Goal: Task Accomplishment & Management: Complete application form

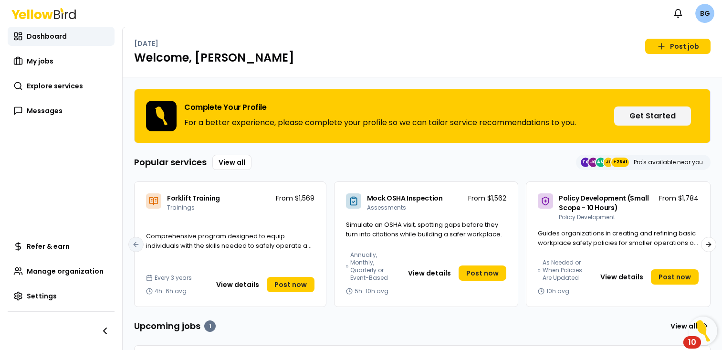
click at [707, 16] on html "Notifications BG Dashboard My jobs Explore services Messages Refer & earn Manag…" at bounding box center [361, 175] width 722 height 350
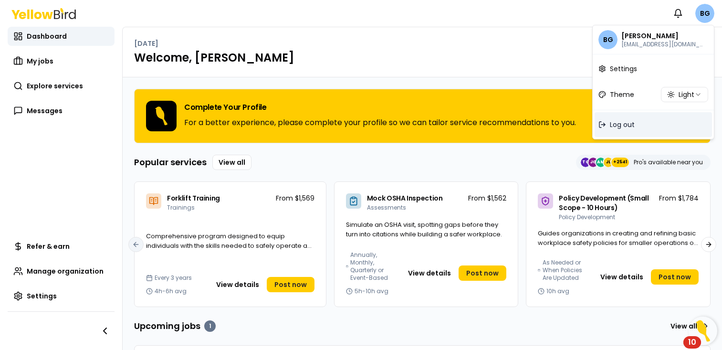
click at [641, 122] on div "Log out" at bounding box center [653, 124] width 117 height 25
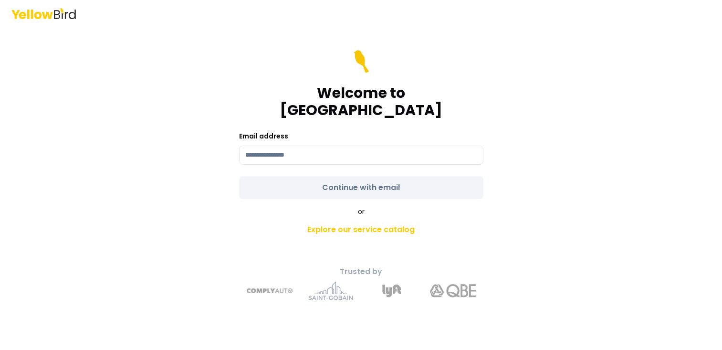
click at [484, 140] on div "Welcome to YellowBird Email address Continue with email or Explore our service …" at bounding box center [361, 188] width 351 height 239
click at [477, 140] on body "Welcome to YellowBird Email address Continue with email or Explore our service …" at bounding box center [361, 175] width 722 height 350
type input "*"
type input "**********"
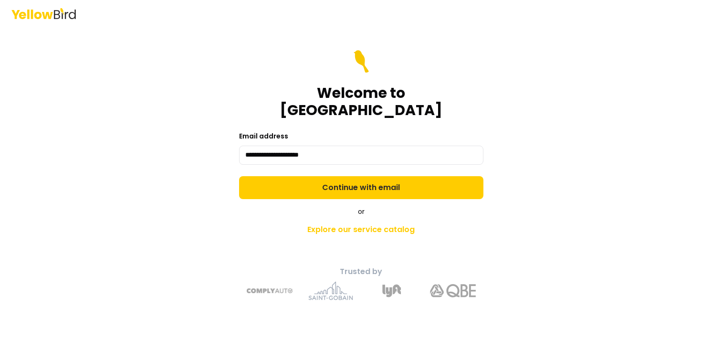
click at [433, 182] on form "**********" at bounding box center [361, 124] width 244 height 149
click at [433, 182] on button "Continue with email" at bounding box center [361, 187] width 244 height 23
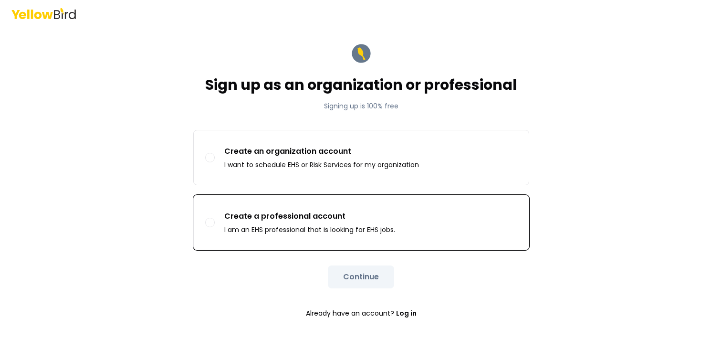
click at [401, 227] on label "Create a professional account I am an EHS professional that is looking for EHS …" at bounding box center [361, 222] width 335 height 54
click at [215, 227] on button "Create a professional account I am an EHS professional that is looking for EHS …" at bounding box center [210, 223] width 10 height 10
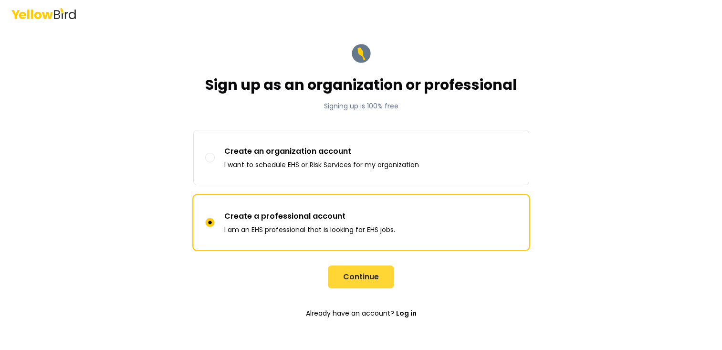
click at [345, 275] on button "Continue" at bounding box center [361, 276] width 66 height 23
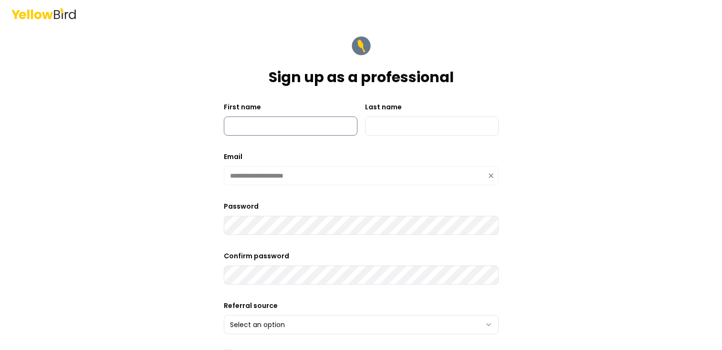
click at [305, 126] on input "First name" at bounding box center [291, 125] width 134 height 19
click at [261, 126] on input "******" at bounding box center [291, 125] width 134 height 19
type input "*******"
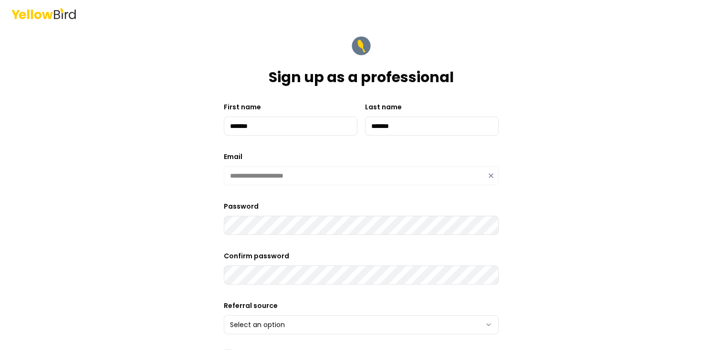
type input "*******"
click at [237, 236] on form "**********" at bounding box center [361, 271] width 275 height 475
click at [244, 329] on html "**********" at bounding box center [361, 175] width 722 height 350
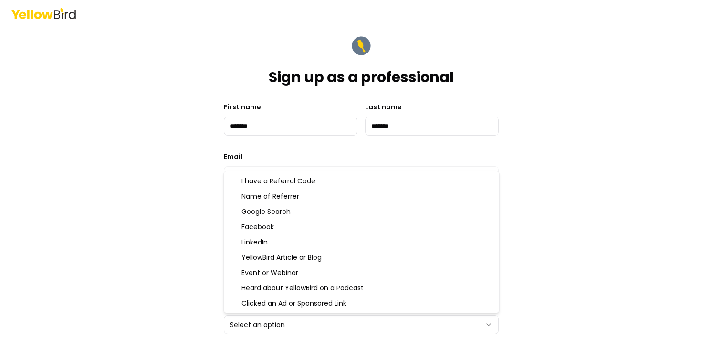
select select "**********"
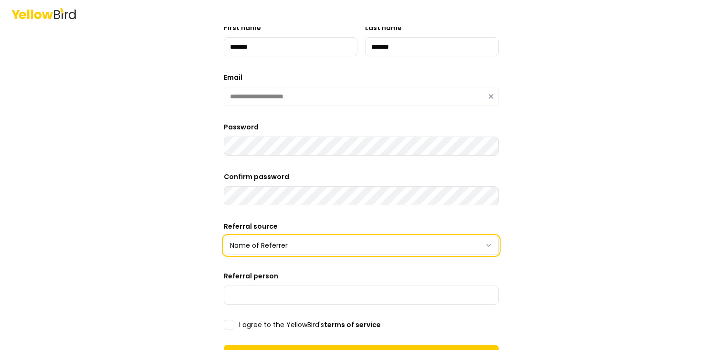
scroll to position [87, 0]
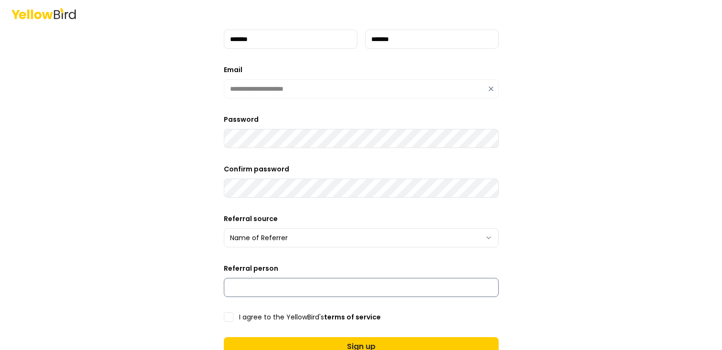
click at [269, 288] on input "Referral person" at bounding box center [361, 287] width 275 height 19
type input "******"
click at [253, 320] on label "I agree to the YellowBird's terms of service" at bounding box center [310, 317] width 142 height 7
click at [233, 320] on button "I agree to the YellowBird's terms of service" at bounding box center [229, 317] width 10 height 10
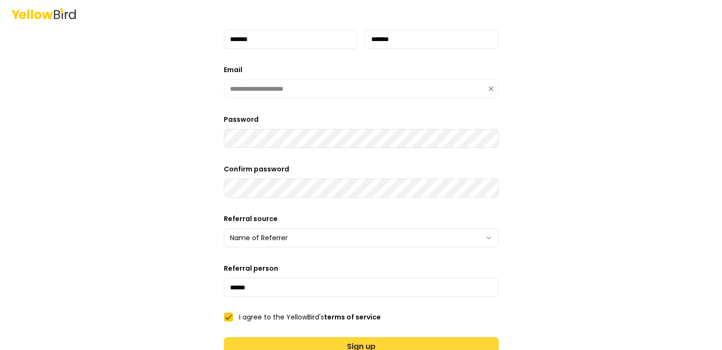
click at [255, 340] on button "Sign up" at bounding box center [361, 346] width 275 height 19
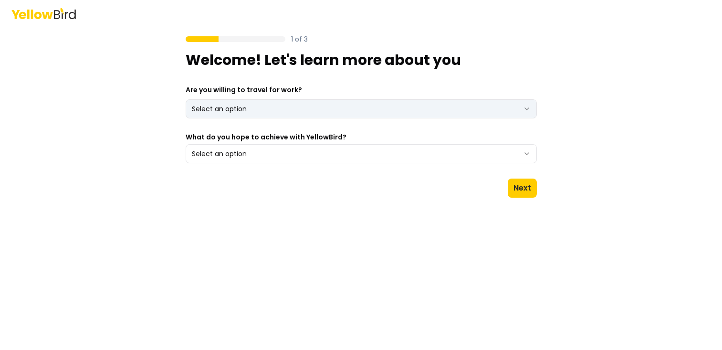
click at [296, 114] on html "1 of 3 Welcome! Let's learn more about you Are you willing to travel for work? …" at bounding box center [361, 175] width 722 height 350
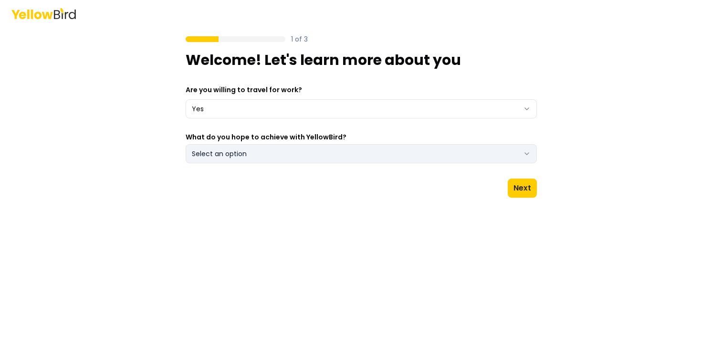
click at [284, 148] on button "Select an option" at bounding box center [361, 153] width 351 height 19
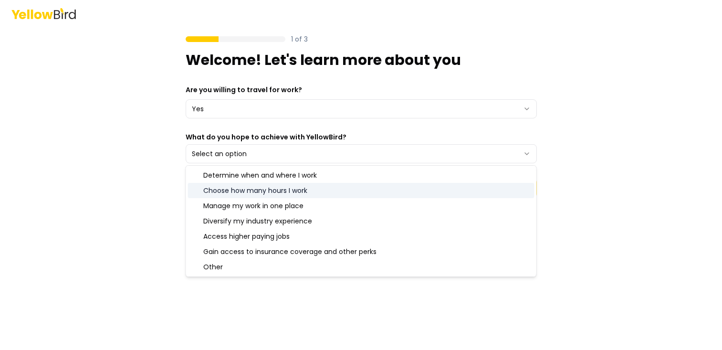
click at [281, 183] on div "Choose how many hours I work" at bounding box center [361, 190] width 346 height 15
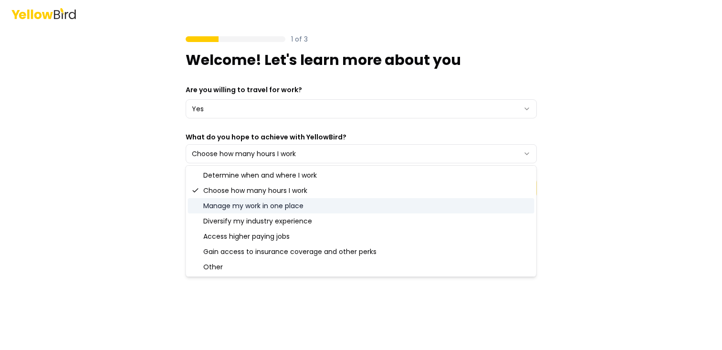
click at [280, 202] on div "Manage my work in one place" at bounding box center [361, 205] width 346 height 15
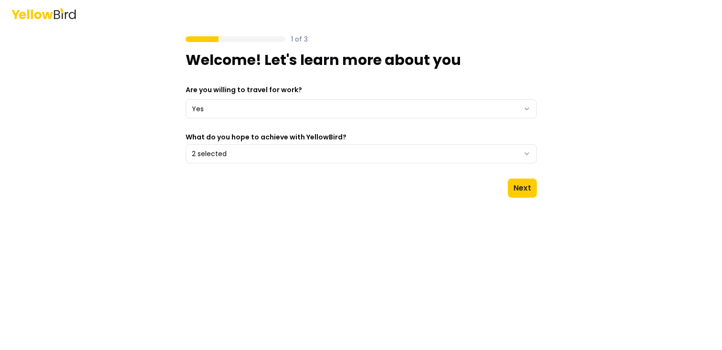
click at [568, 181] on div "1 of 3 Welcome! Let's learn more about you Are you willing to travel for work? …" at bounding box center [361, 175] width 722 height 350
click at [533, 185] on button "Next" at bounding box center [522, 187] width 29 height 19
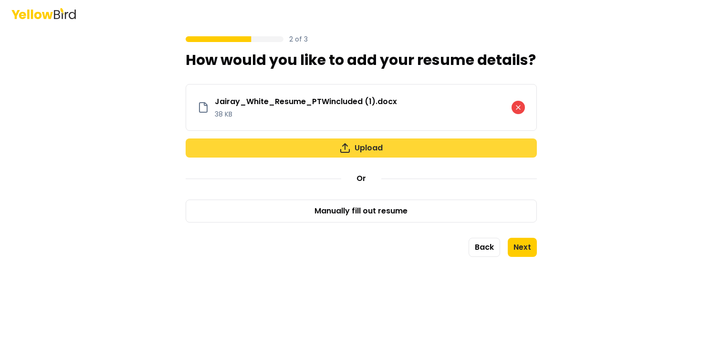
click at [458, 146] on button "Upload" at bounding box center [361, 147] width 351 height 19
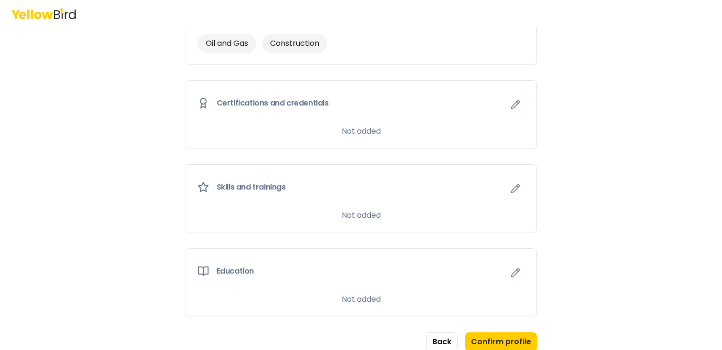
scroll to position [488, 0]
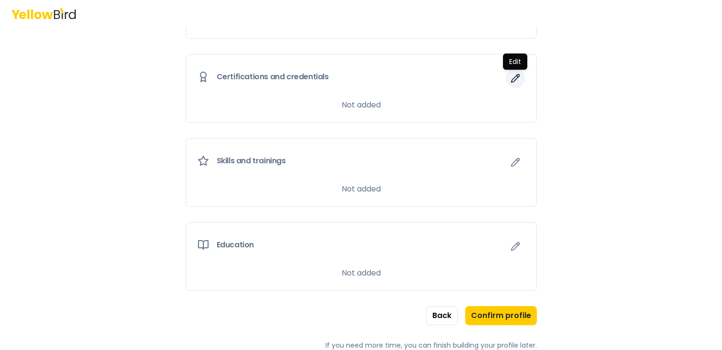
click at [513, 78] on icon "button" at bounding box center [516, 78] width 10 height 10
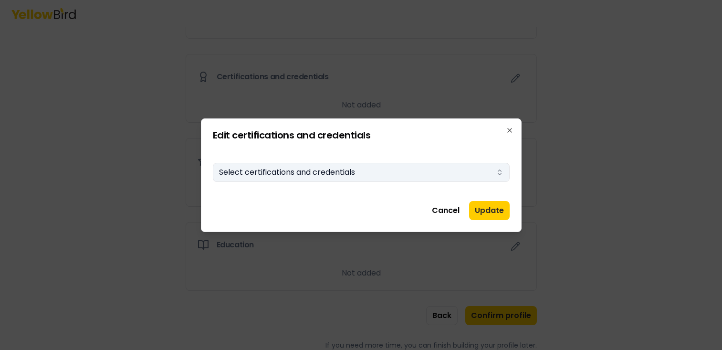
click at [446, 168] on button "Select certifications and credentials" at bounding box center [361, 172] width 297 height 19
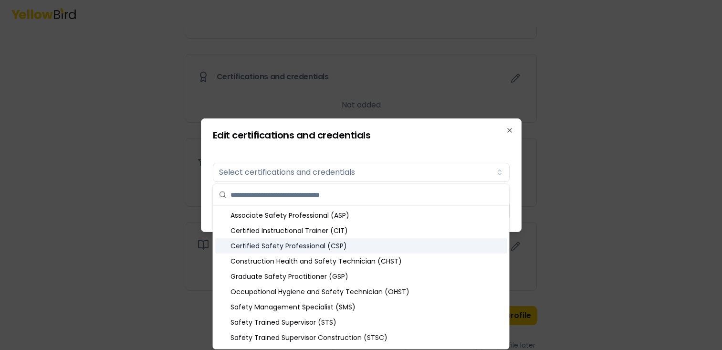
click at [408, 247] on div "Certified Safety Professional (CSP)" at bounding box center [361, 245] width 292 height 15
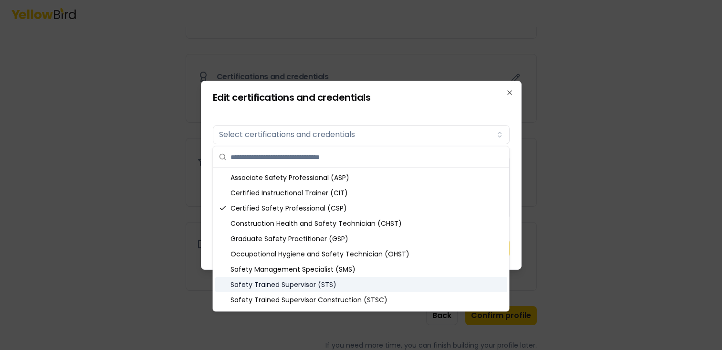
click at [394, 277] on div "Safety Trained Supervisor (STS)" at bounding box center [361, 284] width 292 height 15
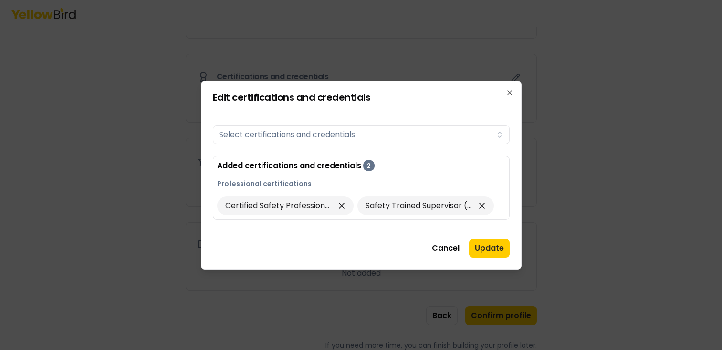
click at [510, 174] on div "Edit certifications and credentials Certifications Select certifications and cr…" at bounding box center [361, 175] width 321 height 189
click at [484, 240] on button "Update" at bounding box center [489, 248] width 41 height 19
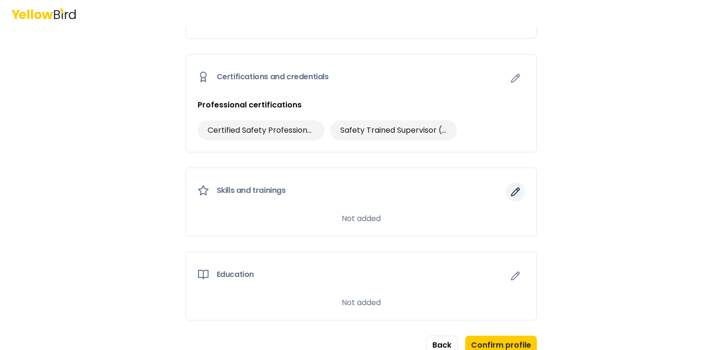
click at [517, 188] on icon "button" at bounding box center [516, 192] width 10 height 10
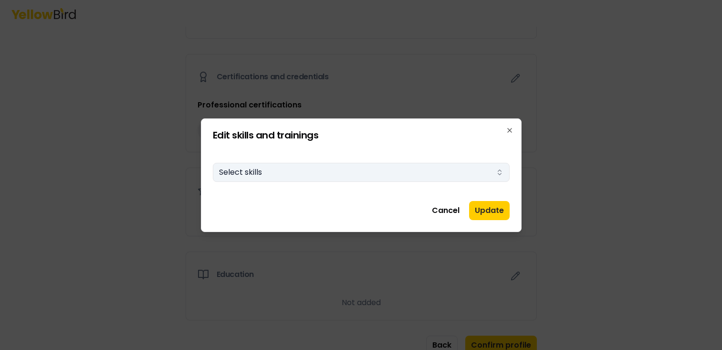
click at [479, 166] on button "Select skills" at bounding box center [361, 172] width 297 height 19
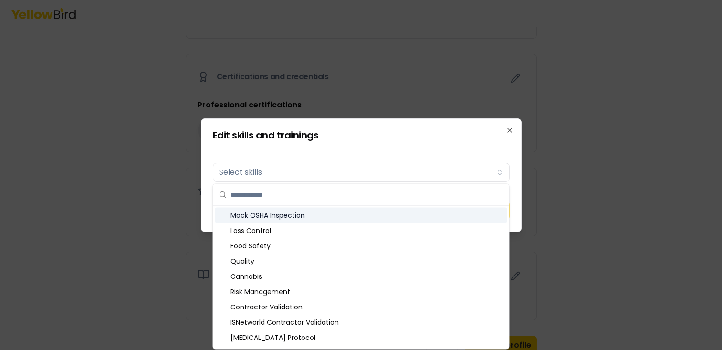
click at [413, 216] on div "Mock OSHA Inspection" at bounding box center [361, 215] width 292 height 15
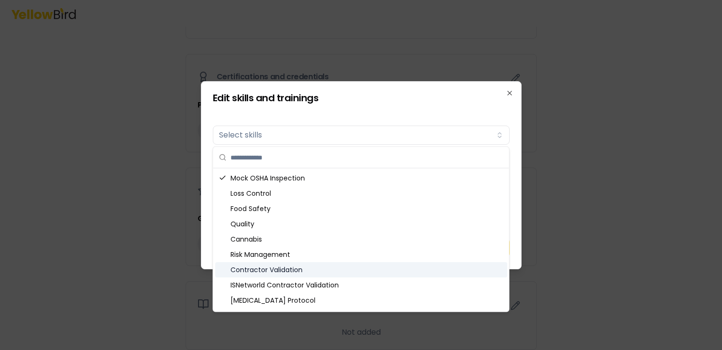
click at [399, 275] on div "Contractor Validation" at bounding box center [361, 269] width 292 height 15
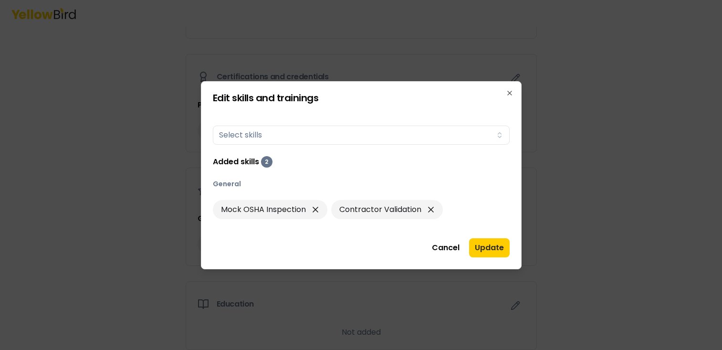
click at [548, 183] on div at bounding box center [361, 175] width 722 height 350
click at [472, 248] on button "Update" at bounding box center [489, 247] width 41 height 19
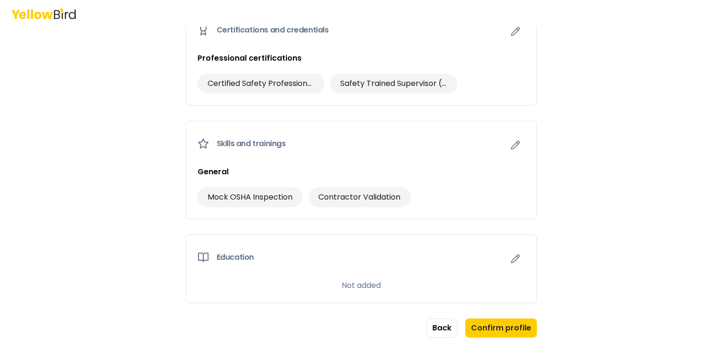
scroll to position [547, 0]
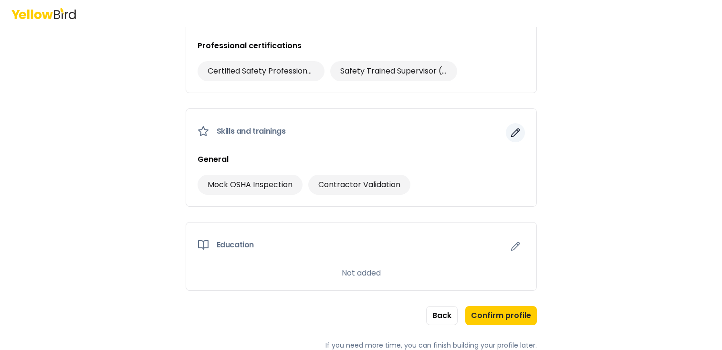
click at [518, 134] on icon "button" at bounding box center [516, 133] width 10 height 10
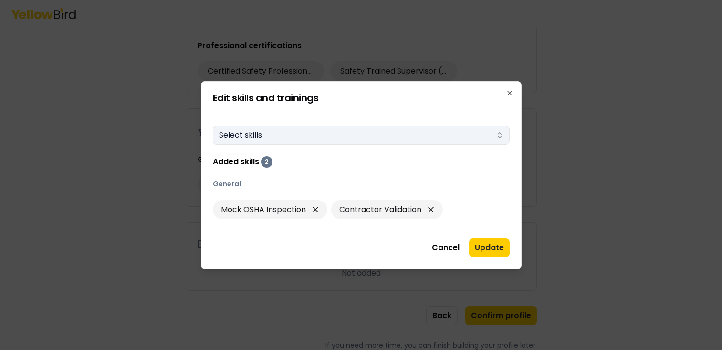
click at [437, 131] on button "Select skills" at bounding box center [361, 135] width 297 height 19
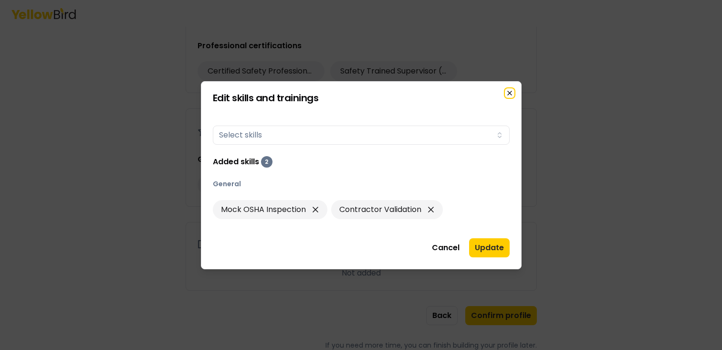
click at [508, 94] on icon "button" at bounding box center [510, 93] width 4 height 4
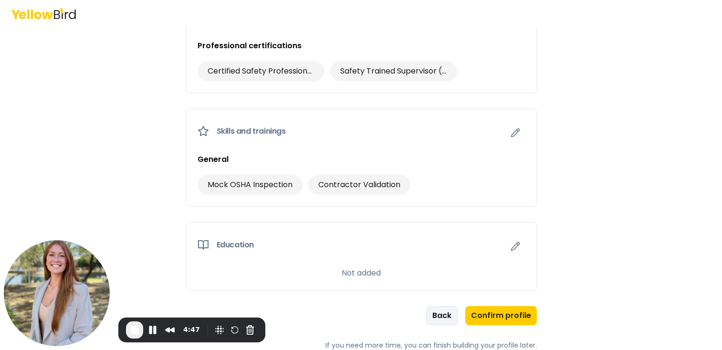
click at [438, 313] on button "Back" at bounding box center [441, 315] width 31 height 19
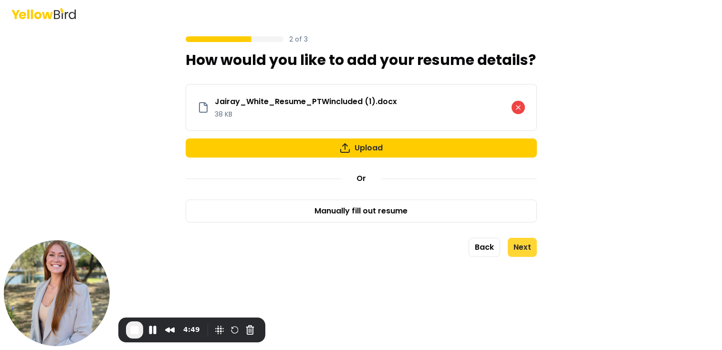
click at [517, 248] on button "Next" at bounding box center [522, 247] width 29 height 19
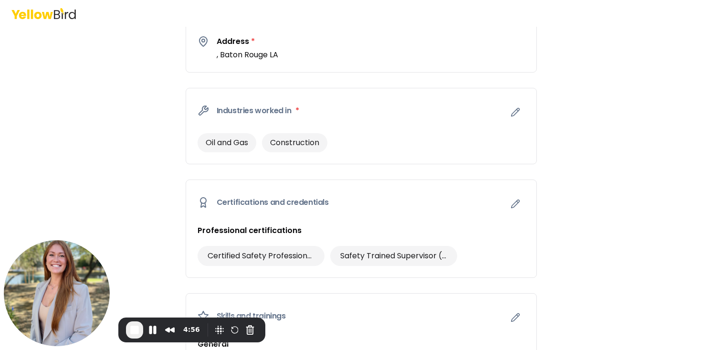
scroll to position [364, 0]
click at [516, 203] on icon "button" at bounding box center [515, 203] width 8 height 8
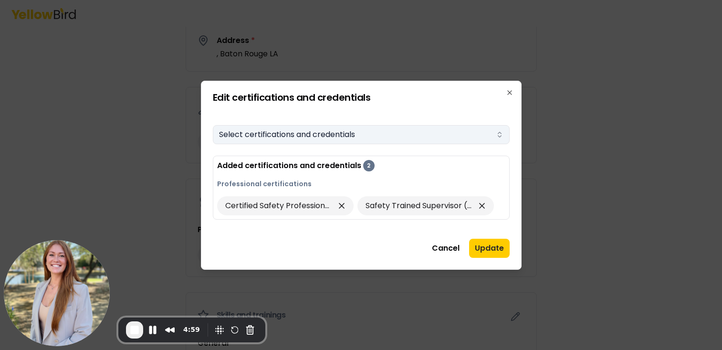
click at [452, 138] on button "Select certifications and credentials" at bounding box center [361, 134] width 297 height 19
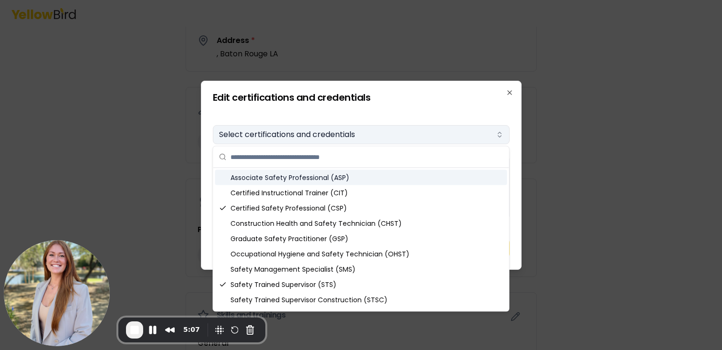
click at [408, 129] on button "Select certifications and credentials" at bounding box center [361, 134] width 297 height 19
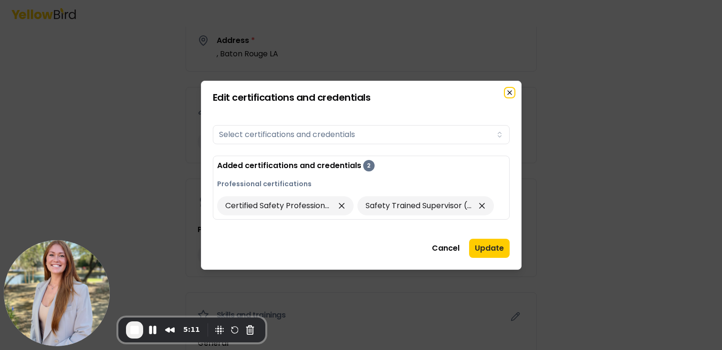
click at [509, 90] on icon "button" at bounding box center [510, 93] width 8 height 8
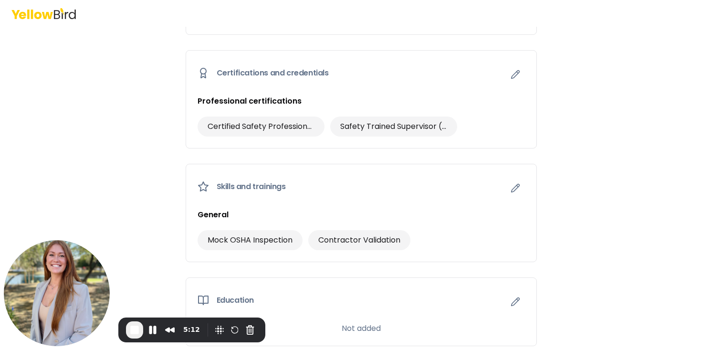
scroll to position [547, 0]
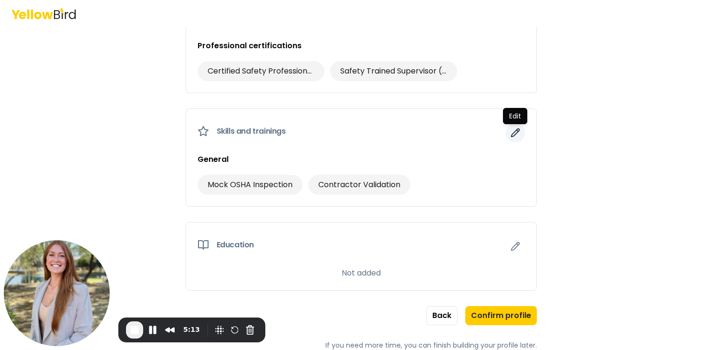
click at [512, 131] on icon "button" at bounding box center [516, 133] width 10 height 10
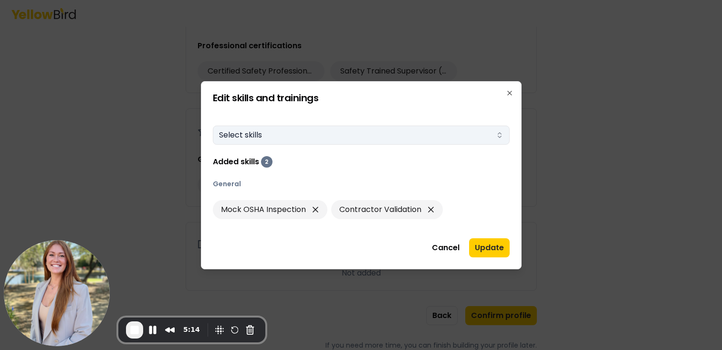
click at [470, 130] on button "Select skills" at bounding box center [361, 135] width 297 height 19
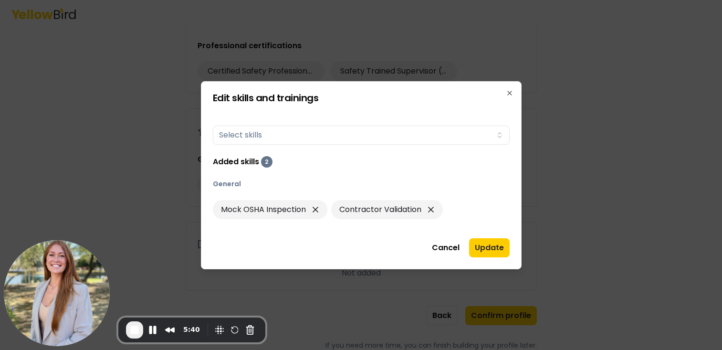
click at [511, 154] on div "Edit skills and trainings Skills Select skills Added skills 2 General Mock OSHA…" at bounding box center [361, 175] width 321 height 188
click at [510, 96] on icon "button" at bounding box center [510, 93] width 8 height 8
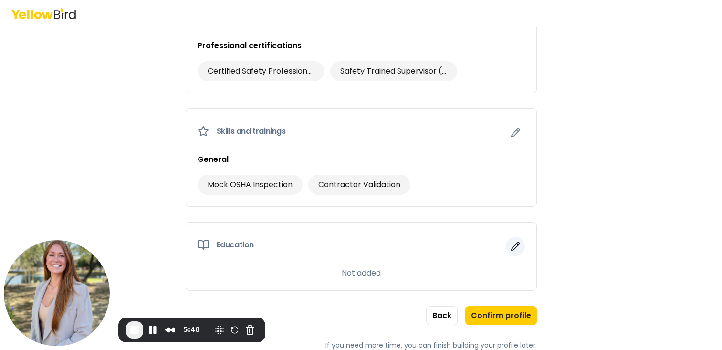
click at [517, 246] on icon "button" at bounding box center [516, 246] width 10 height 10
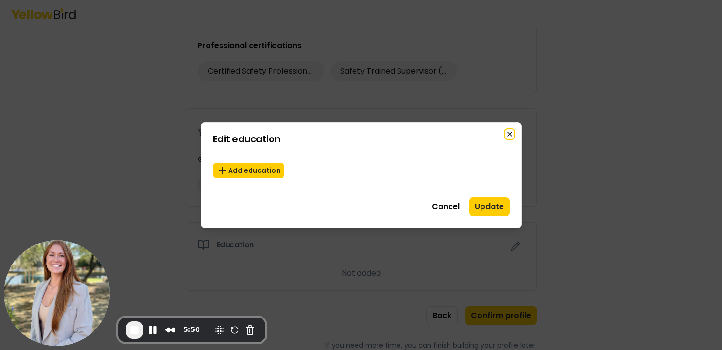
click at [506, 134] on icon "button" at bounding box center [510, 134] width 8 height 8
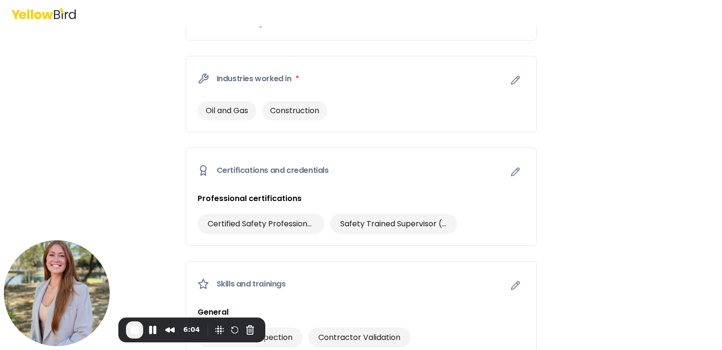
scroll to position [395, 0]
click at [131, 331] on span "End Recording" at bounding box center [134, 329] width 11 height 11
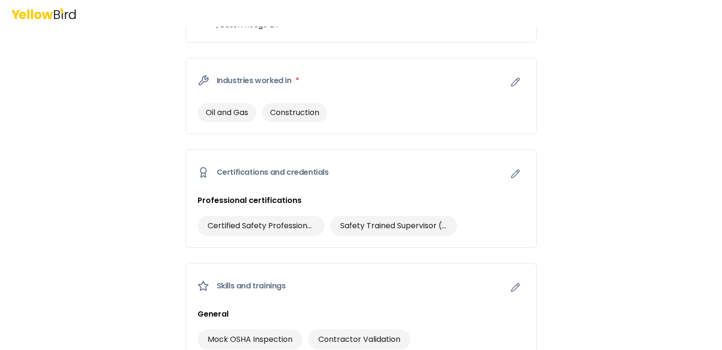
scroll to position [547, 0]
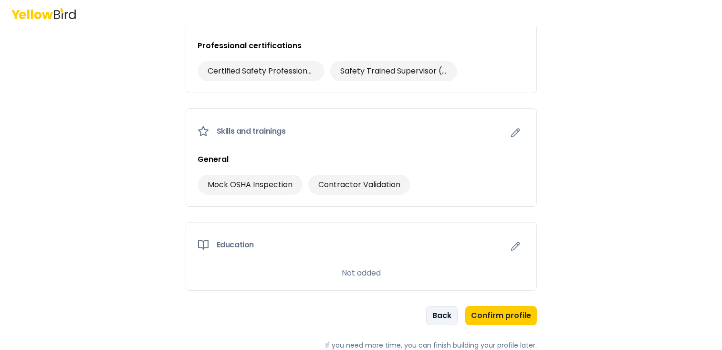
click at [440, 310] on button "Back" at bounding box center [441, 315] width 31 height 19
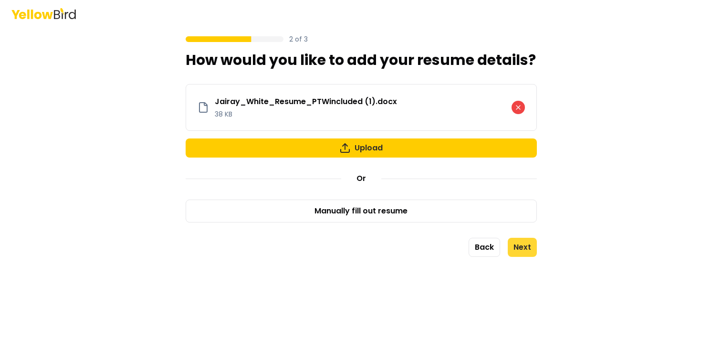
click at [521, 244] on button "Next" at bounding box center [522, 247] width 29 height 19
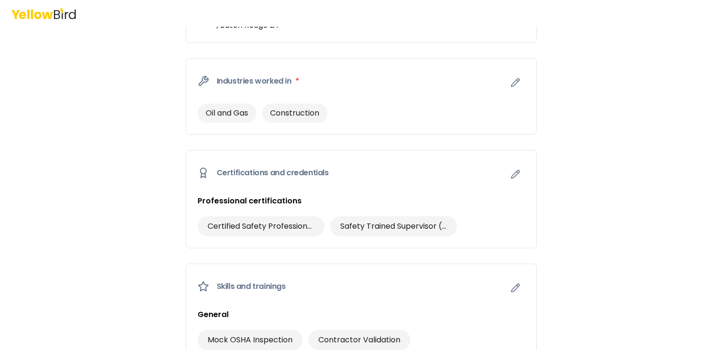
scroll to position [392, 0]
click at [519, 178] on icon "button" at bounding box center [516, 175] width 10 height 10
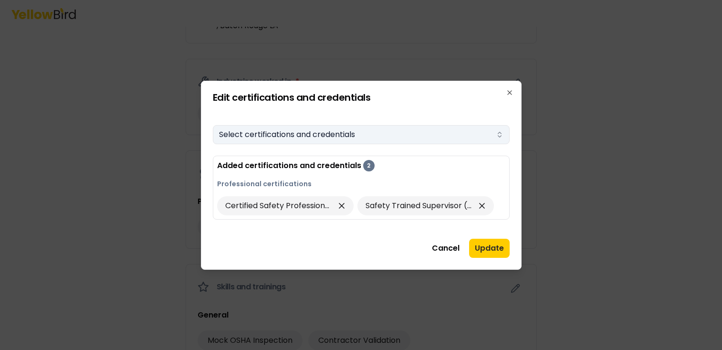
click at [436, 137] on button "Select certifications and credentials" at bounding box center [361, 134] width 297 height 19
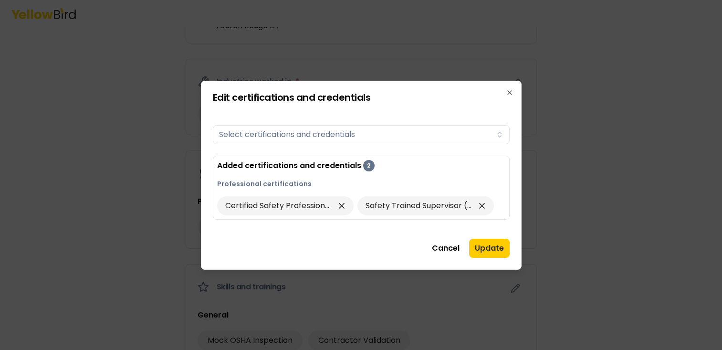
click at [511, 96] on div "Edit certifications and credentials Certifications Select certifications and cr…" at bounding box center [361, 175] width 321 height 189
click at [510, 95] on icon "button" at bounding box center [510, 93] width 8 height 8
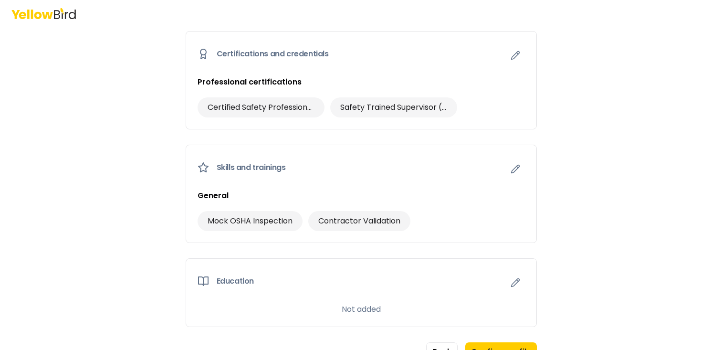
scroll to position [511, 0]
click at [513, 168] on icon "button" at bounding box center [516, 170] width 10 height 10
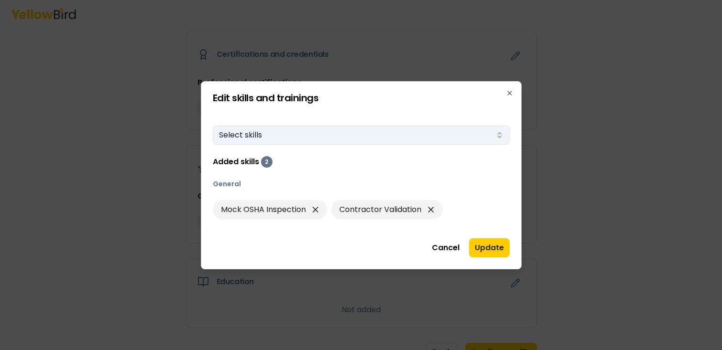
click at [440, 135] on button "Select skills" at bounding box center [361, 135] width 297 height 19
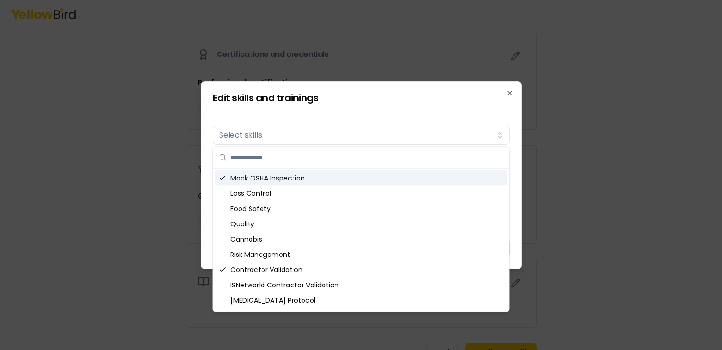
click at [508, 158] on div at bounding box center [361, 157] width 296 height 21
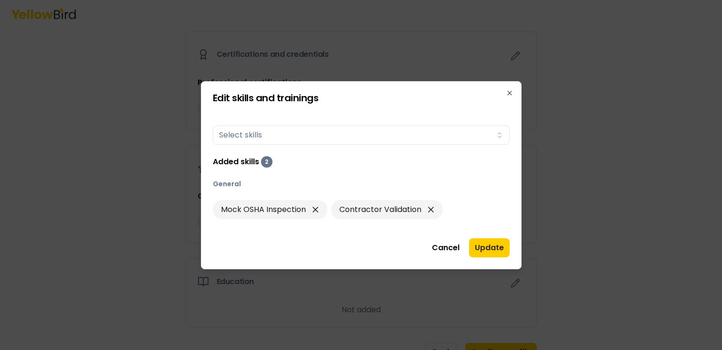
click at [513, 92] on div "Edit skills and trainings Skills Select skills Added skills 2 General Mock OSHA…" at bounding box center [361, 175] width 321 height 188
click at [508, 90] on icon "button" at bounding box center [510, 93] width 8 height 8
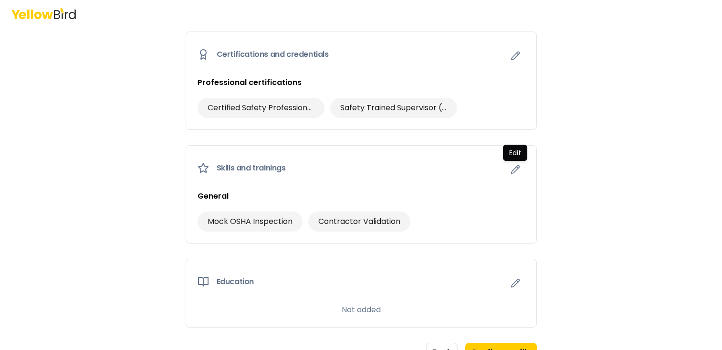
scroll to position [547, 0]
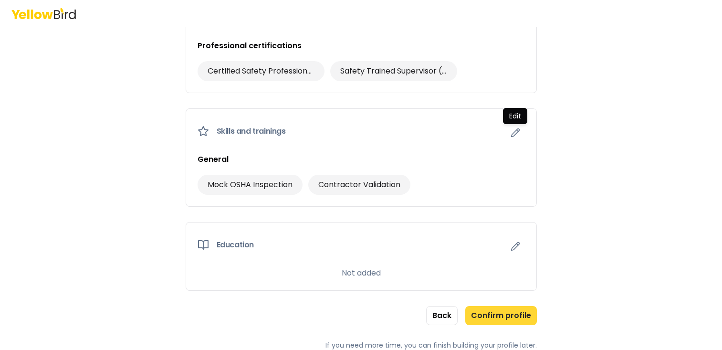
click at [526, 318] on button "Confirm profile" at bounding box center [501, 315] width 72 height 19
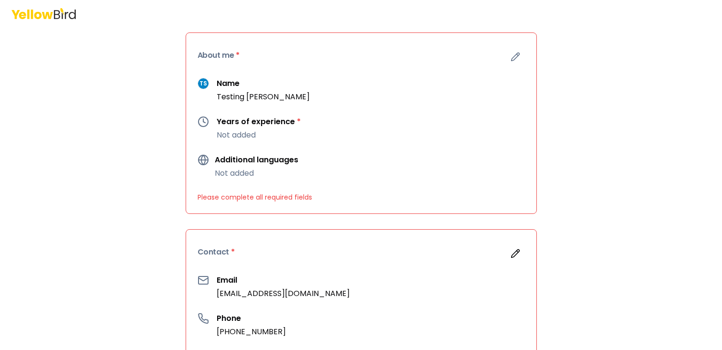
scroll to position [69, 0]
click at [515, 59] on icon "button" at bounding box center [515, 58] width 8 height 8
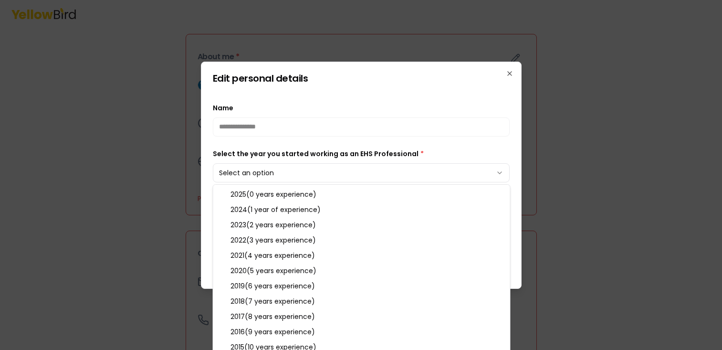
click at [391, 170] on body "**********" at bounding box center [361, 175] width 722 height 350
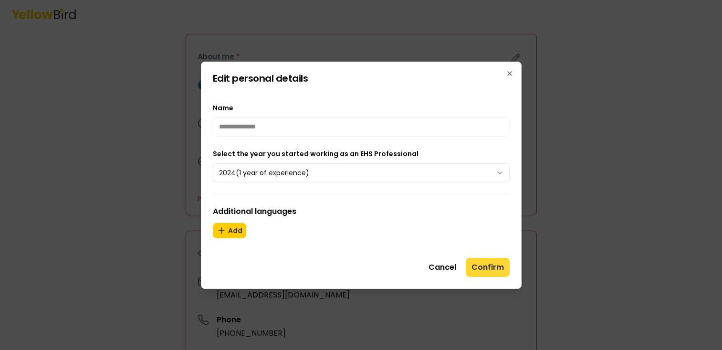
click at [474, 267] on button "Confirm" at bounding box center [488, 267] width 44 height 19
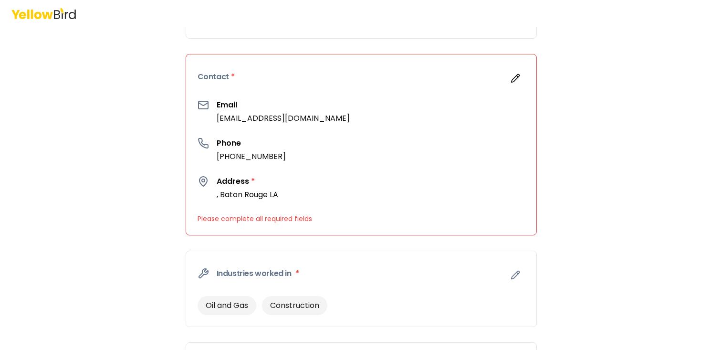
scroll to position [222, 0]
click at [519, 75] on icon "button" at bounding box center [515, 79] width 8 height 8
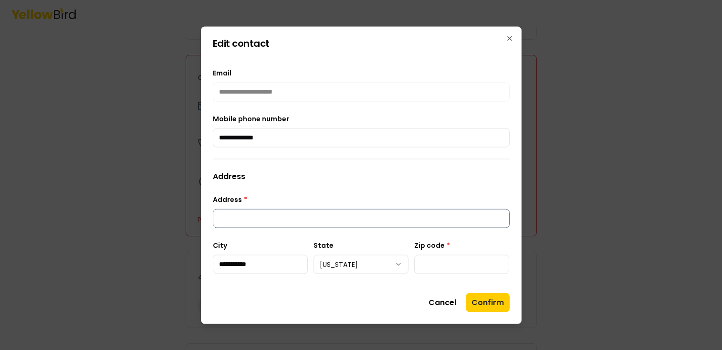
click at [280, 218] on input "Address *" at bounding box center [361, 218] width 297 height 19
type input "**********"
click at [424, 262] on input "Zip code *" at bounding box center [461, 263] width 95 height 19
type input "*****"
click at [482, 301] on button "Confirm" at bounding box center [488, 302] width 44 height 19
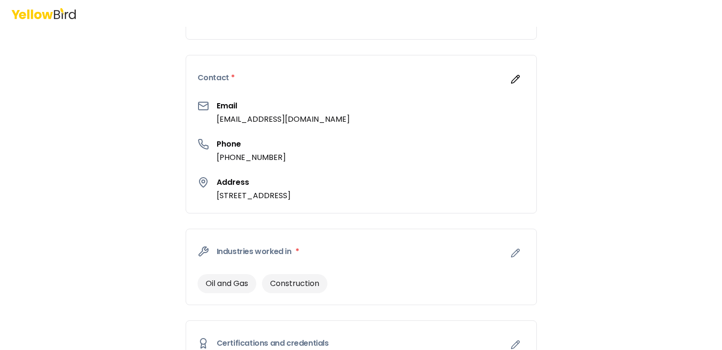
scroll to position [547, 0]
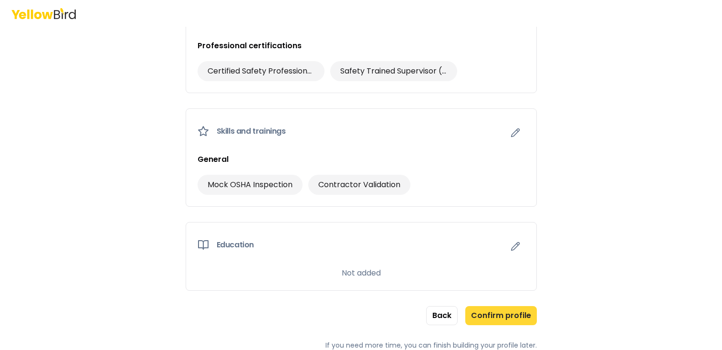
click at [526, 317] on button "Confirm profile" at bounding box center [501, 315] width 72 height 19
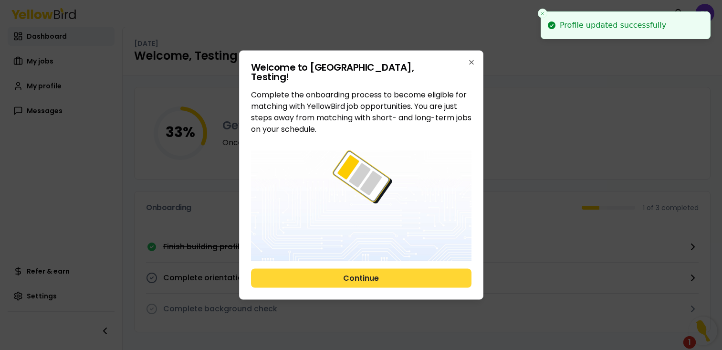
click at [409, 280] on button "Continue" at bounding box center [361, 278] width 220 height 19
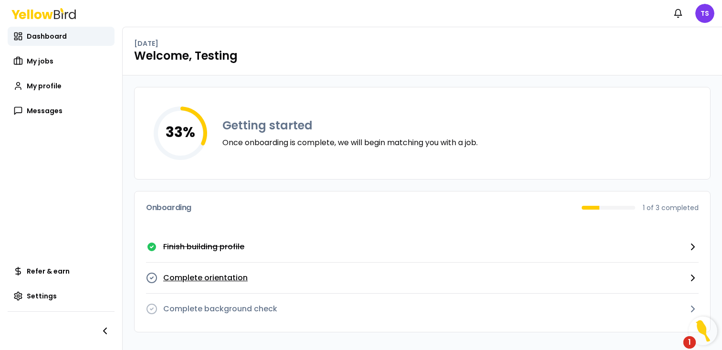
click at [236, 275] on p "Complete orientation" at bounding box center [205, 277] width 84 height 11
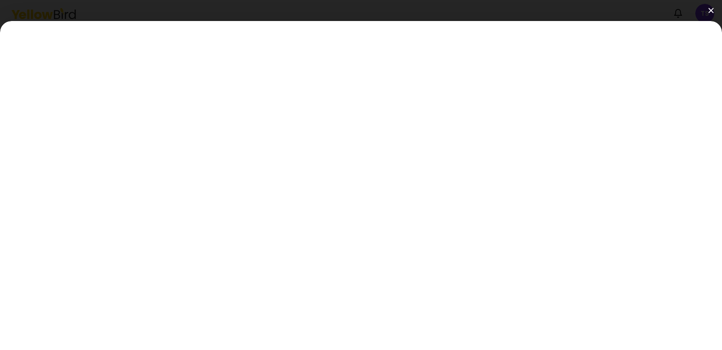
click at [712, 11] on img at bounding box center [710, 10] width 5 height 5
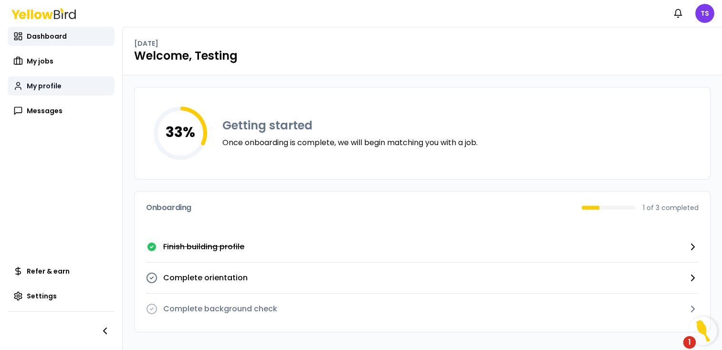
click at [87, 79] on link "My profile" at bounding box center [61, 85] width 107 height 19
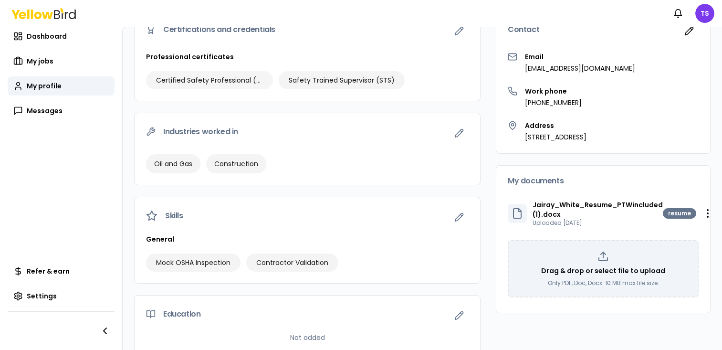
scroll to position [113, 0]
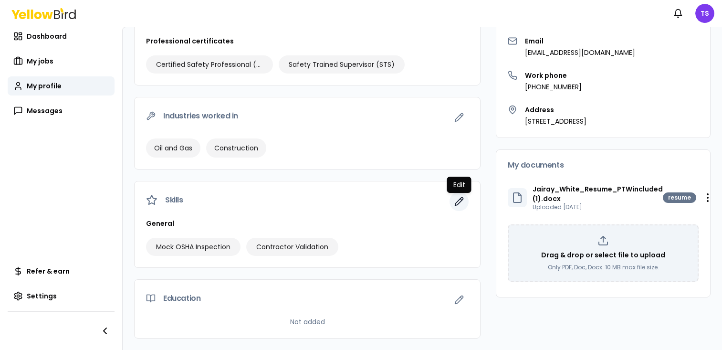
click at [462, 195] on button "button" at bounding box center [459, 201] width 19 height 19
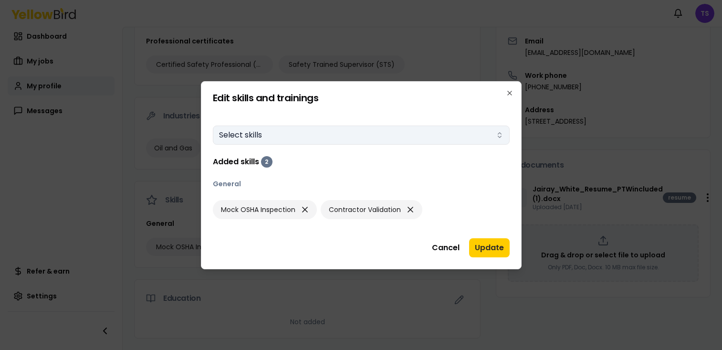
click at [403, 133] on button "Select skills" at bounding box center [361, 135] width 297 height 19
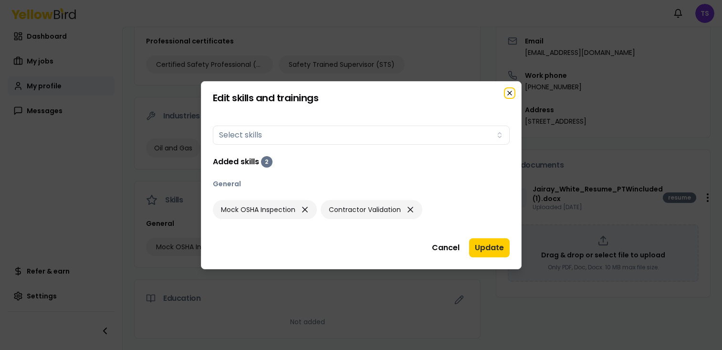
click at [511, 92] on icon "button" at bounding box center [510, 93] width 8 height 8
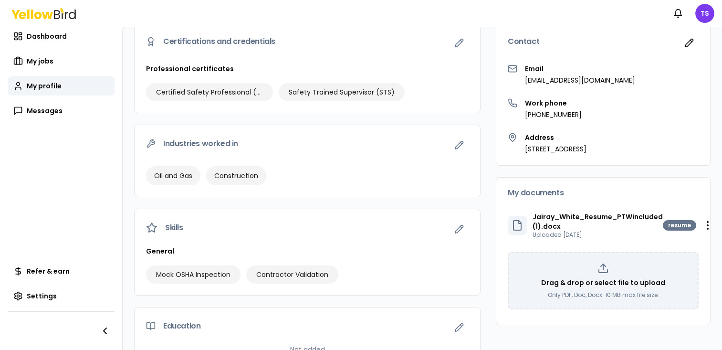
scroll to position [81, 0]
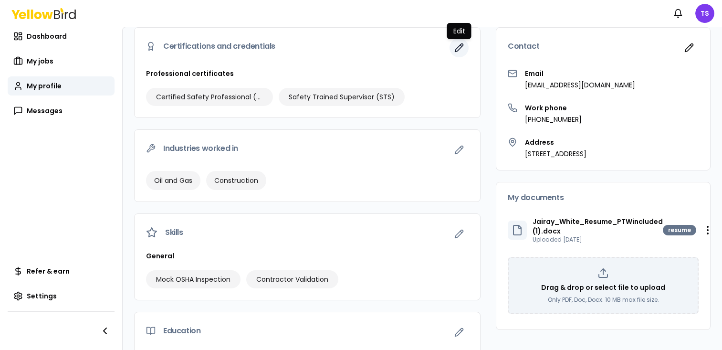
click at [460, 53] on button "button" at bounding box center [459, 47] width 19 height 19
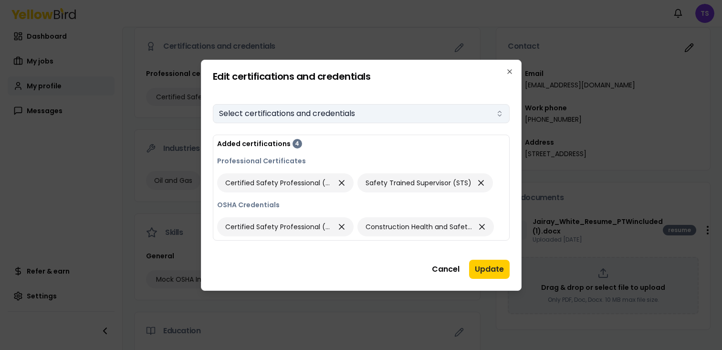
click at [358, 115] on button "Select certifications and credentials" at bounding box center [361, 113] width 297 height 19
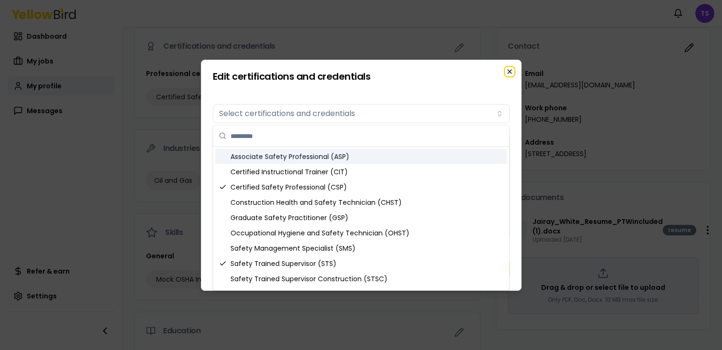
click at [508, 70] on icon "button" at bounding box center [510, 72] width 4 height 4
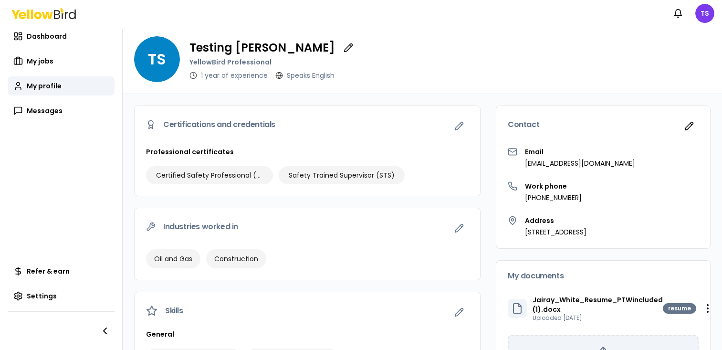
scroll to position [0, 0]
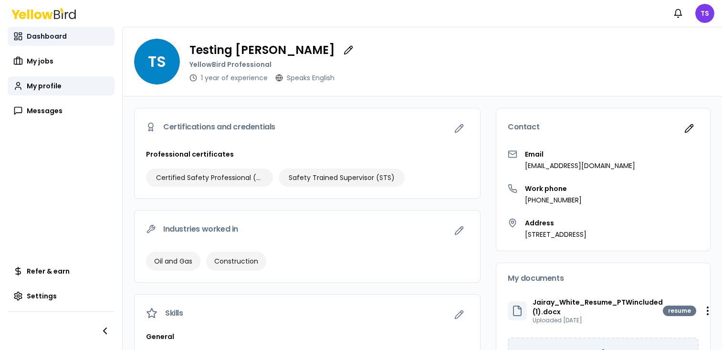
click at [57, 34] on span "Dashboard" at bounding box center [47, 36] width 40 height 10
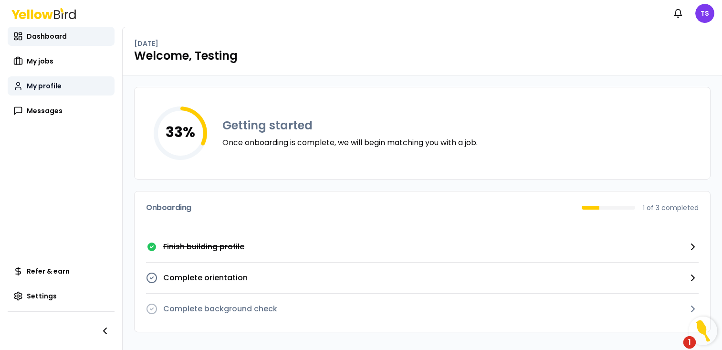
click at [45, 89] on span "My profile" at bounding box center [44, 86] width 35 height 10
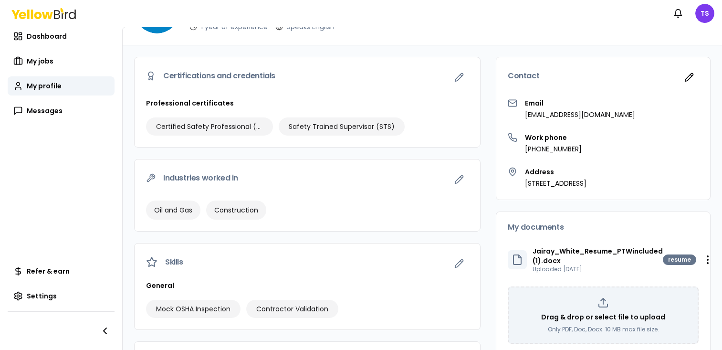
scroll to position [60, 0]
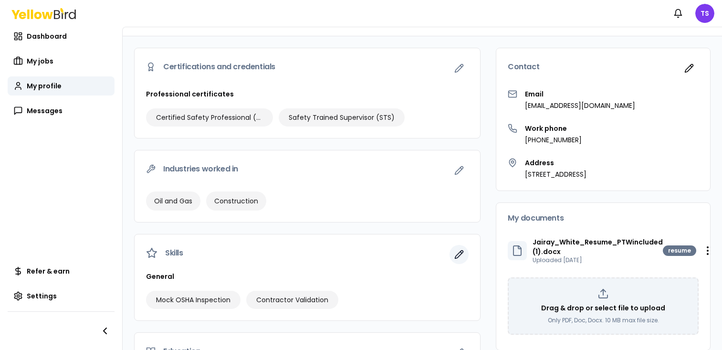
click at [462, 251] on icon "button" at bounding box center [459, 255] width 8 height 8
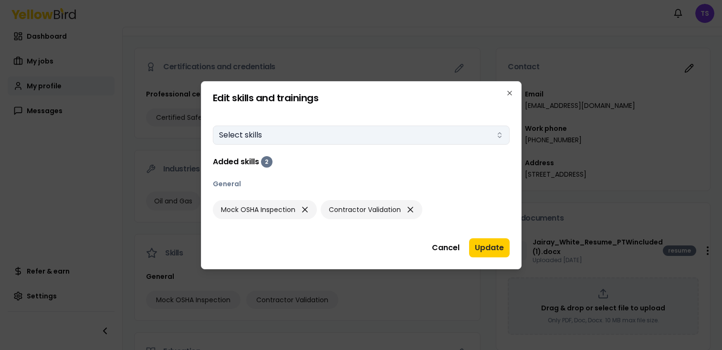
click at [446, 140] on button "Select skills" at bounding box center [361, 135] width 297 height 19
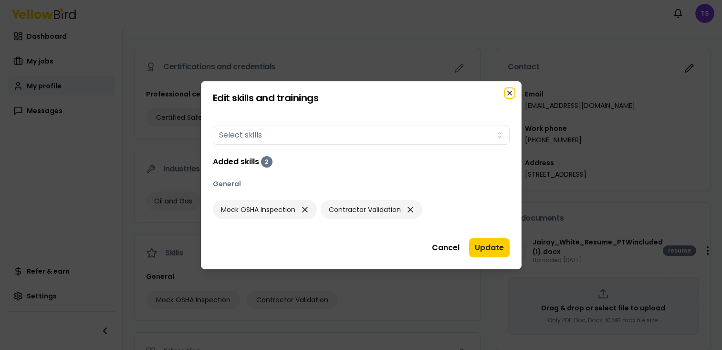
click at [510, 93] on icon "button" at bounding box center [510, 93] width 4 height 4
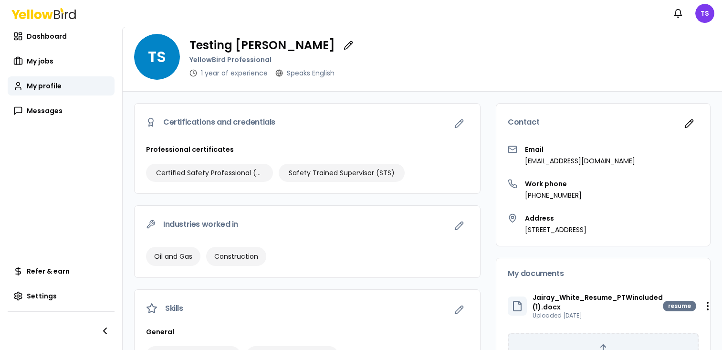
scroll to position [0, 0]
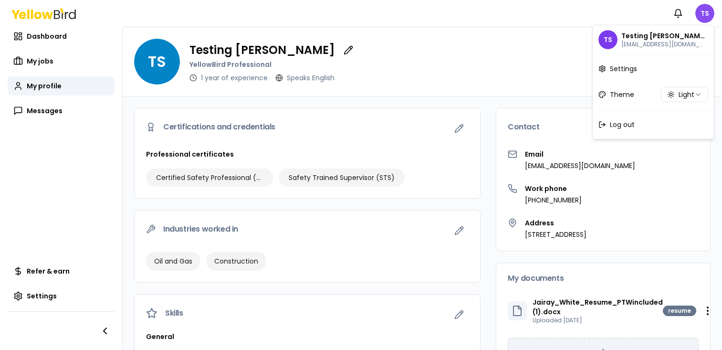
click at [702, 11] on html "Notifications TS Dashboard My jobs My profile Messages Refer & earn Settings TS…" at bounding box center [361, 175] width 722 height 350
click at [435, 55] on html "Notifications TS Dashboard My jobs My profile Messages Refer & earn Settings TS…" at bounding box center [361, 175] width 722 height 350
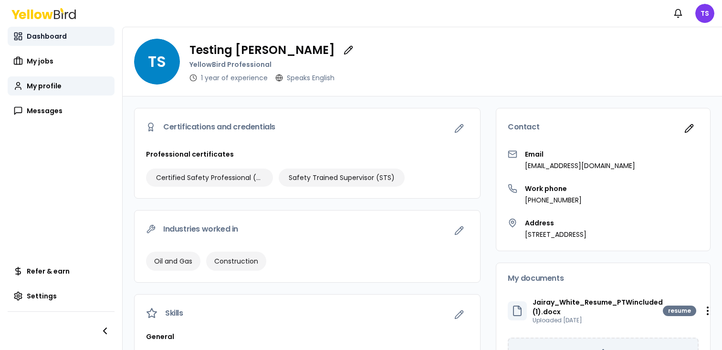
click at [56, 33] on span "Dashboard" at bounding box center [47, 36] width 40 height 10
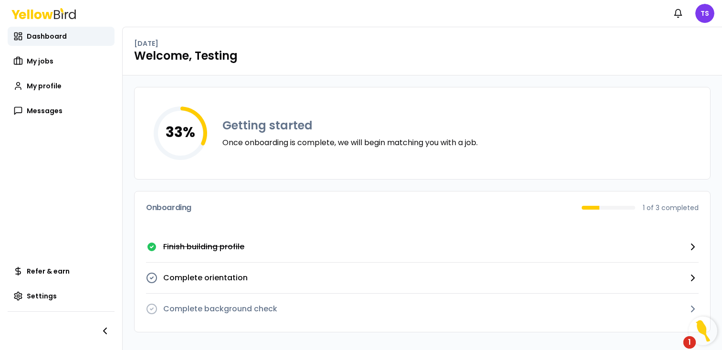
click at [66, 98] on div "Dashboard My jobs My profile My profile My profile Messages" at bounding box center [61, 74] width 107 height 94
click at [60, 78] on link "My profile" at bounding box center [61, 85] width 107 height 19
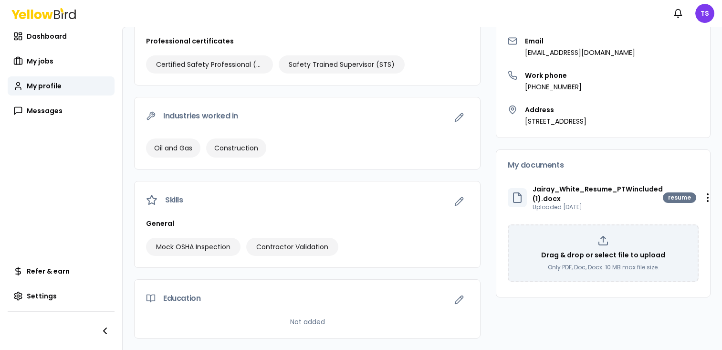
scroll to position [113, 0]
click at [464, 204] on button "button" at bounding box center [459, 201] width 19 height 19
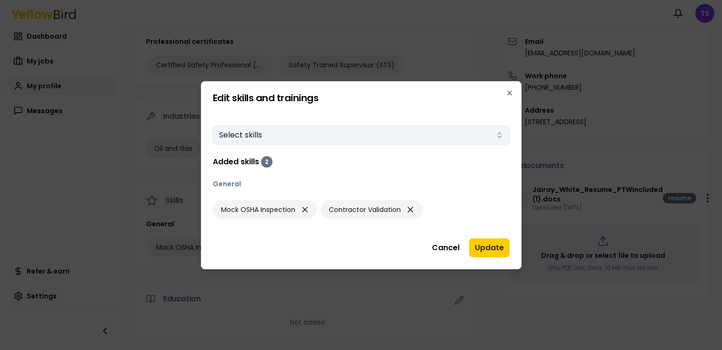
click at [409, 132] on button "Select skills" at bounding box center [361, 135] width 297 height 19
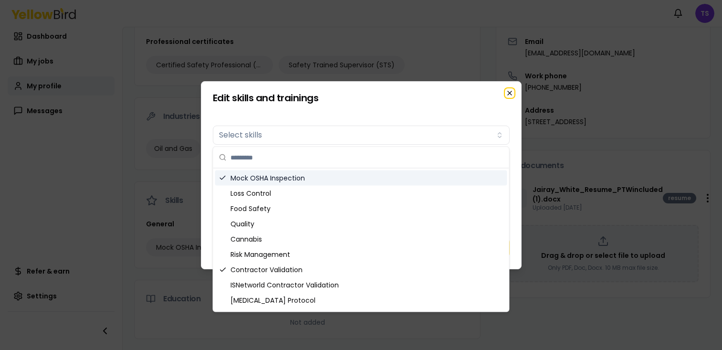
click at [511, 92] on icon "button" at bounding box center [510, 93] width 8 height 8
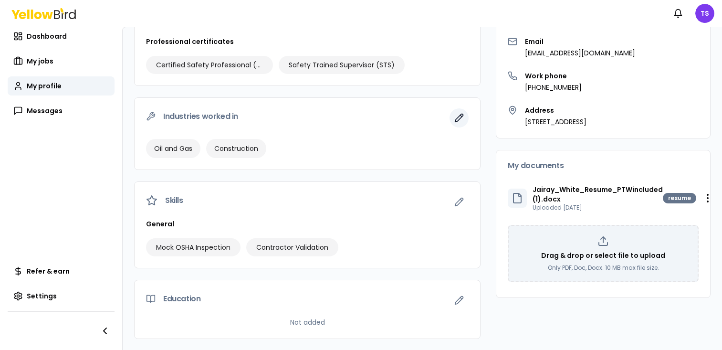
click at [461, 116] on icon "button" at bounding box center [461, 115] width 1 height 1
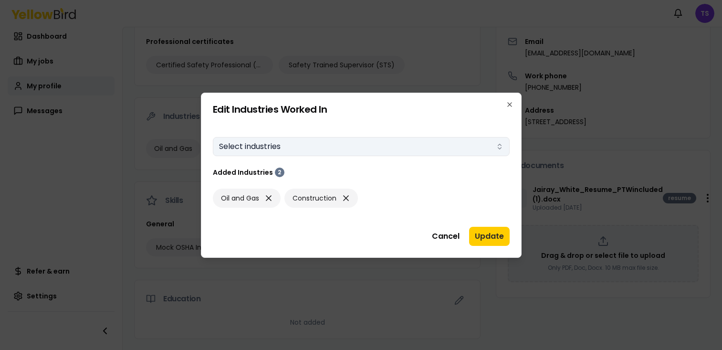
click at [446, 146] on button "Select industries" at bounding box center [361, 146] width 297 height 19
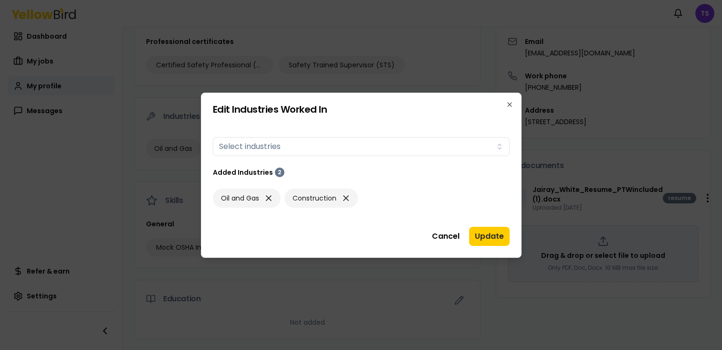
click at [500, 108] on h2 "Edit Industries Worked In" at bounding box center [361, 110] width 297 height 10
click at [508, 103] on icon "button" at bounding box center [510, 105] width 4 height 4
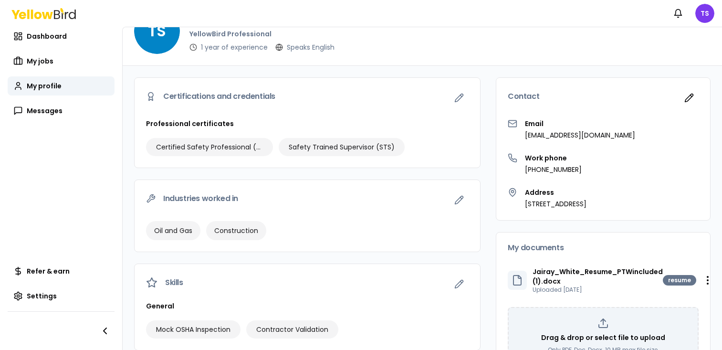
scroll to position [31, 0]
click at [457, 99] on icon "button" at bounding box center [459, 97] width 10 height 10
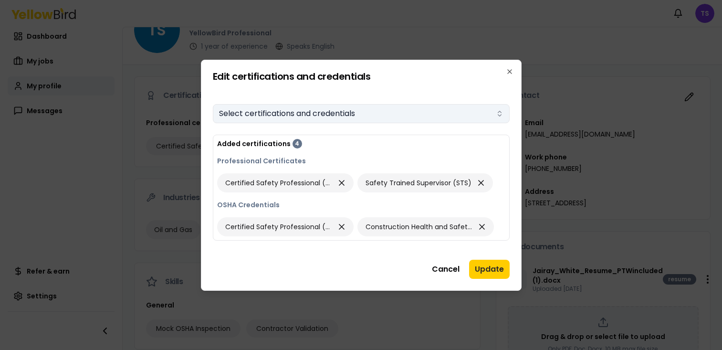
click at [352, 113] on button "Select certifications and credentials" at bounding box center [361, 113] width 297 height 19
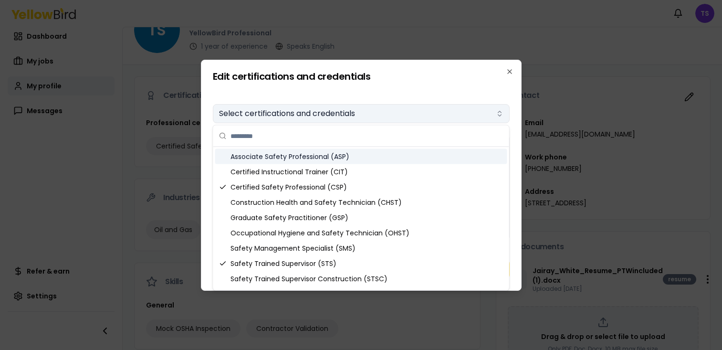
click at [439, 116] on button "Select certifications and credentials" at bounding box center [361, 113] width 297 height 19
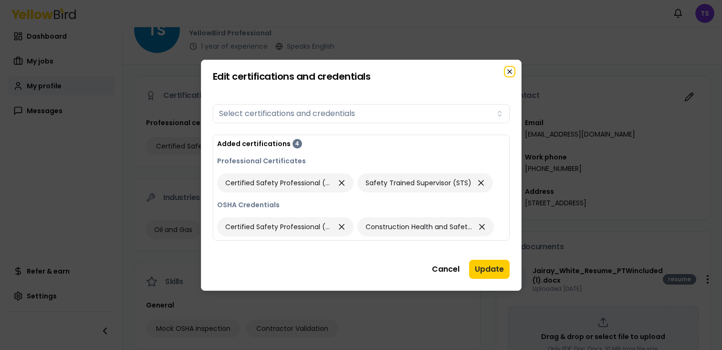
click at [508, 69] on icon "button" at bounding box center [510, 72] width 8 height 8
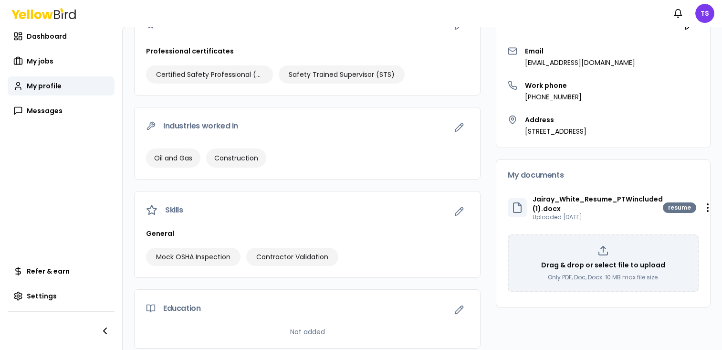
scroll to position [113, 0]
